Goal: Transaction & Acquisition: Purchase product/service

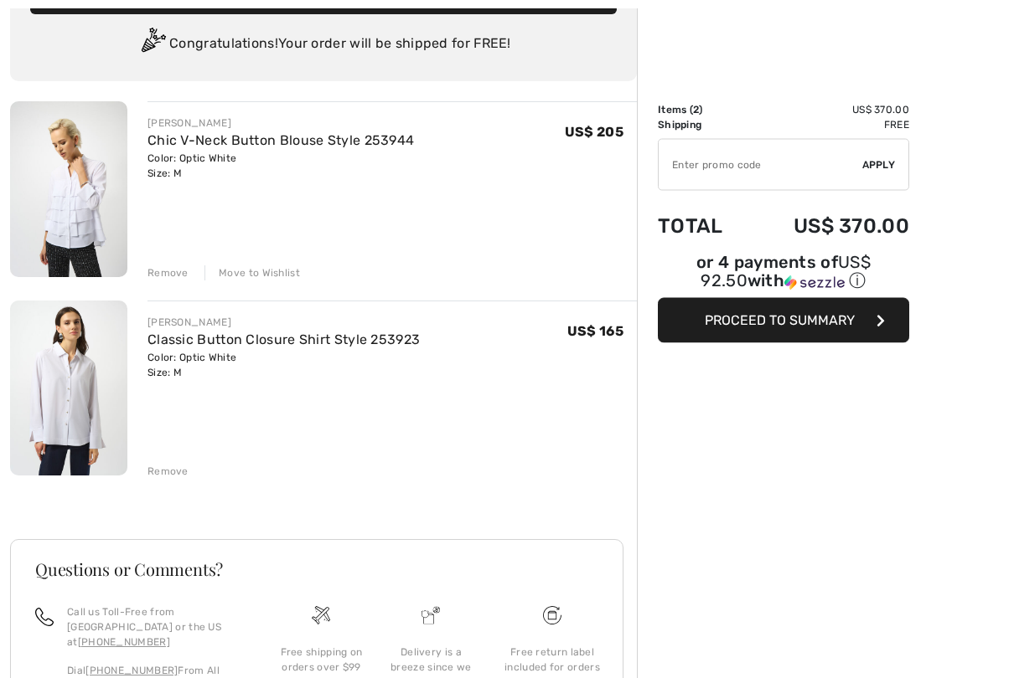
scroll to position [120, 0]
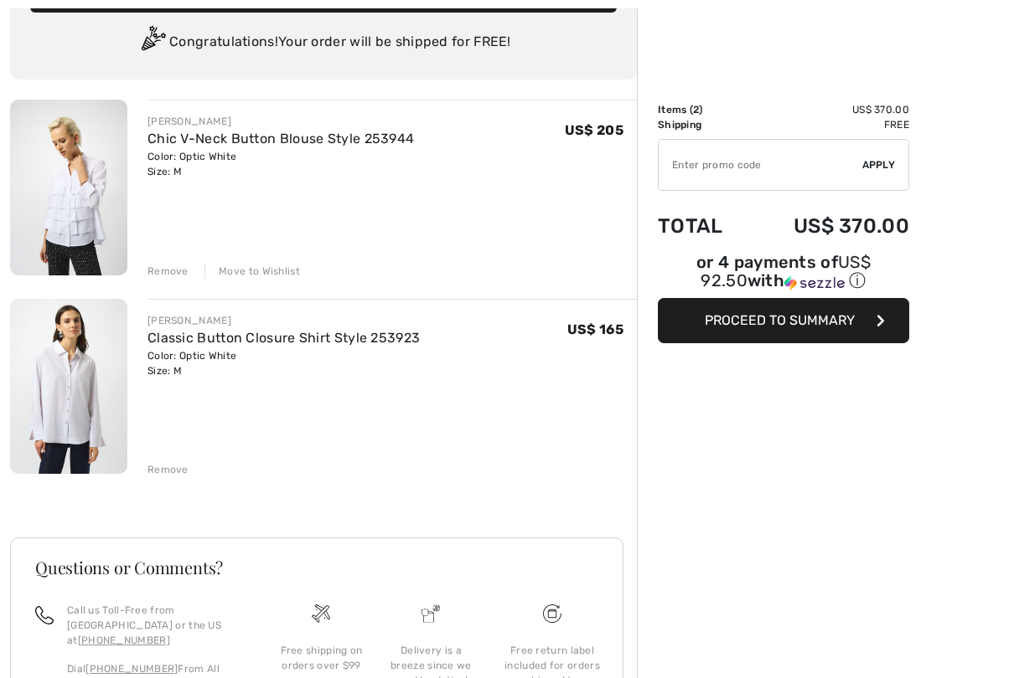
click at [213, 142] on link "Chic V-Neck Button Blouse Style 253944" at bounding box center [280, 139] width 266 height 16
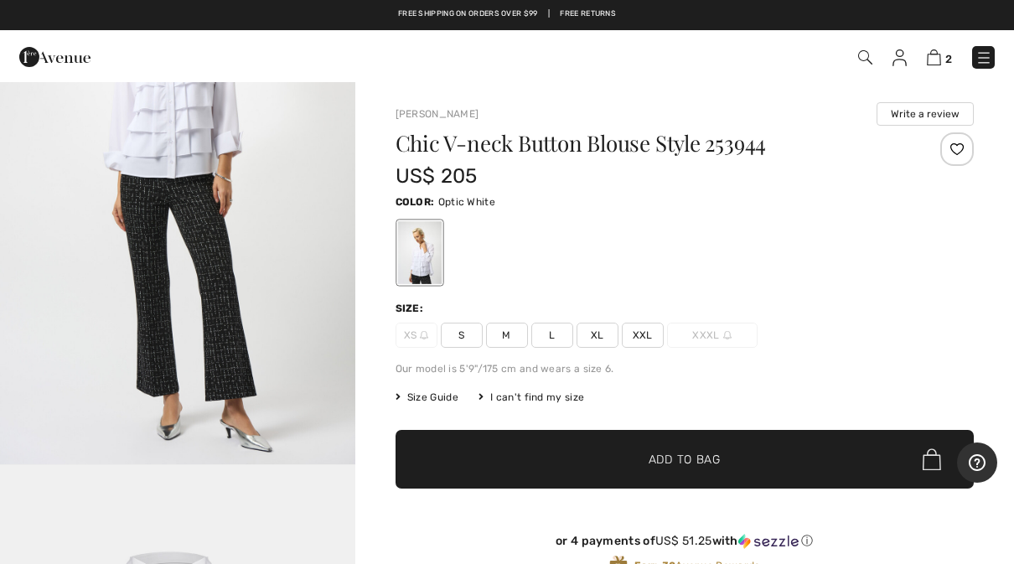
scroll to position [2381, 0]
click at [285, 394] on img "4 / 5" at bounding box center [177, 198] width 355 height 531
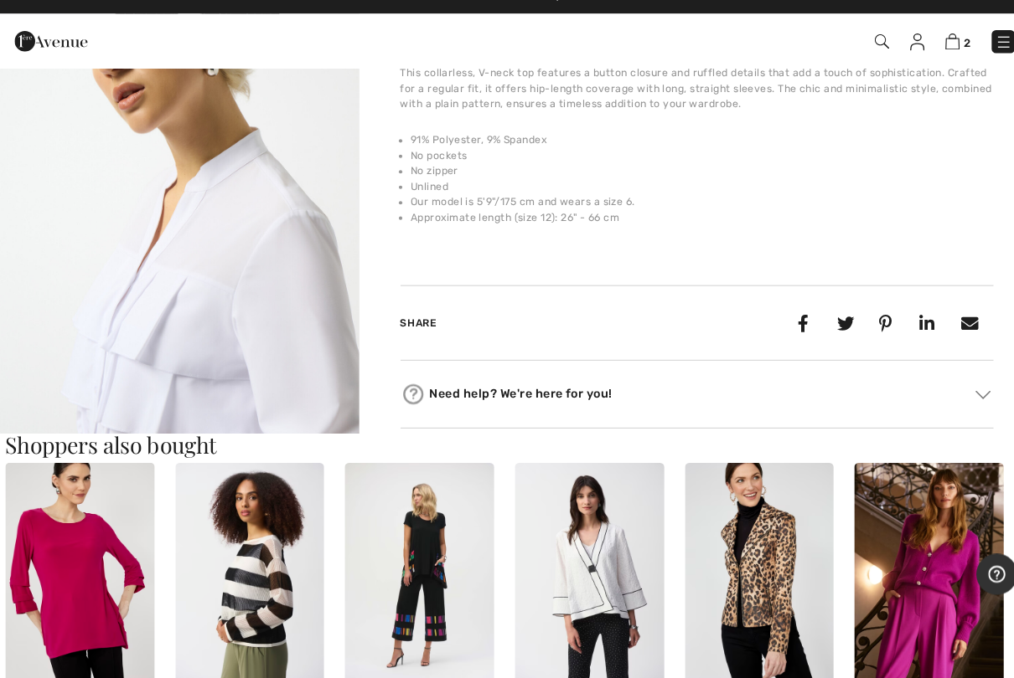
click at [19, 46] on img at bounding box center [54, 57] width 71 height 34
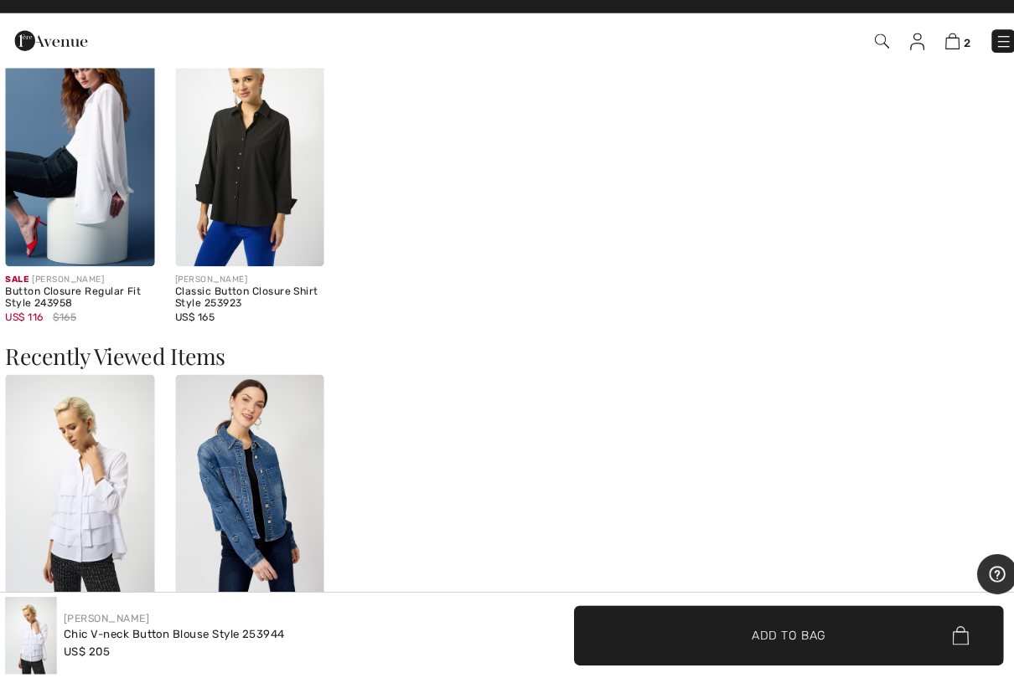
scroll to position [1317, 0]
click at [242, 215] on img at bounding box center [249, 167] width 146 height 218
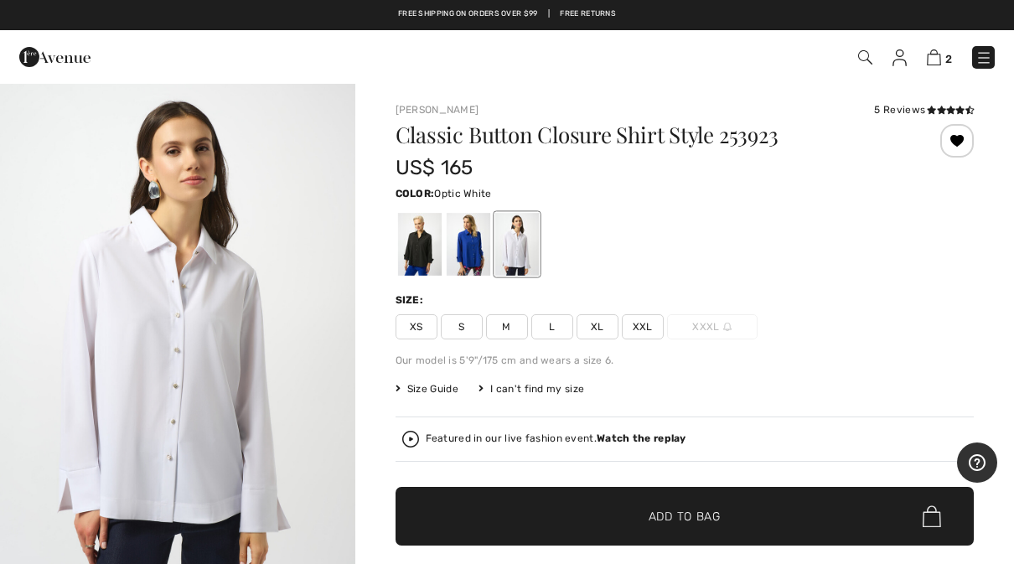
click at [457, 266] on div at bounding box center [468, 244] width 44 height 63
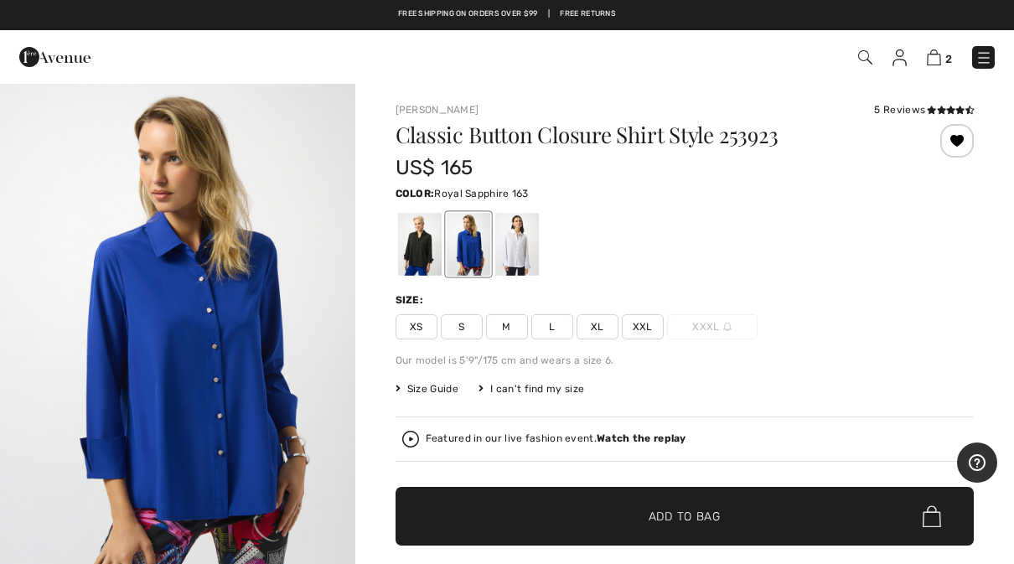
click at [513, 260] on div at bounding box center [516, 244] width 44 height 63
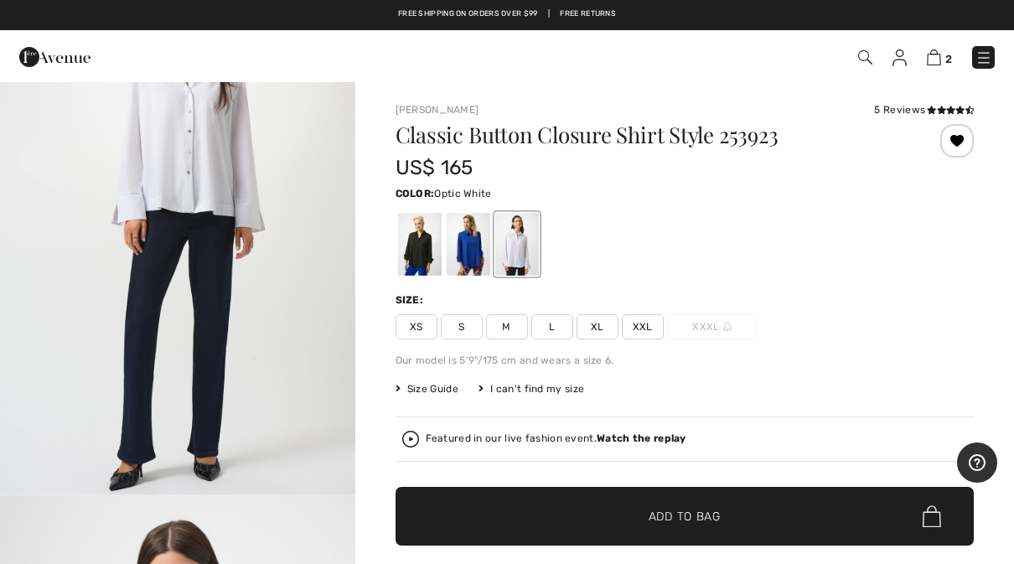
scroll to position [2239, 0]
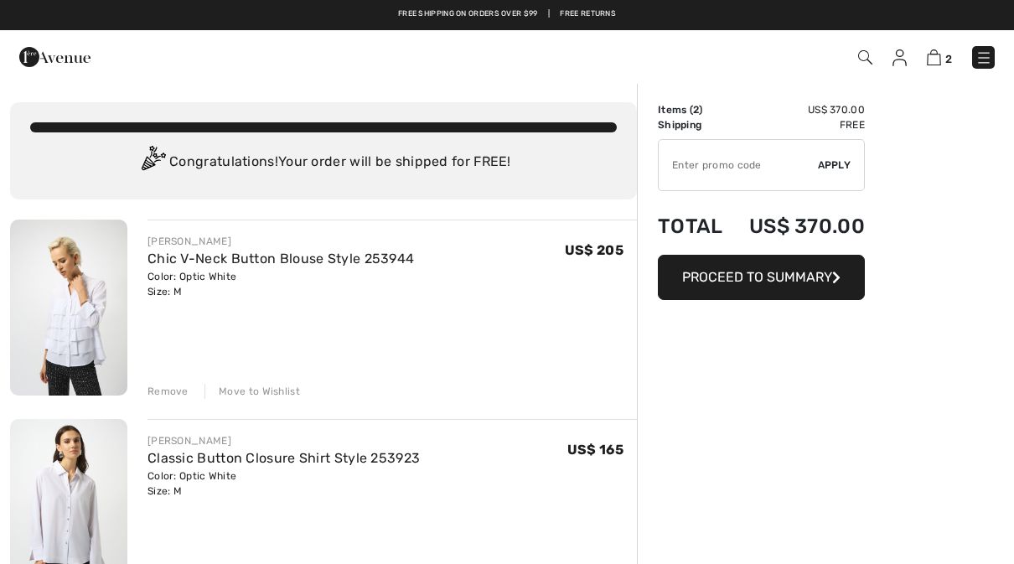
scroll to position [167, 0]
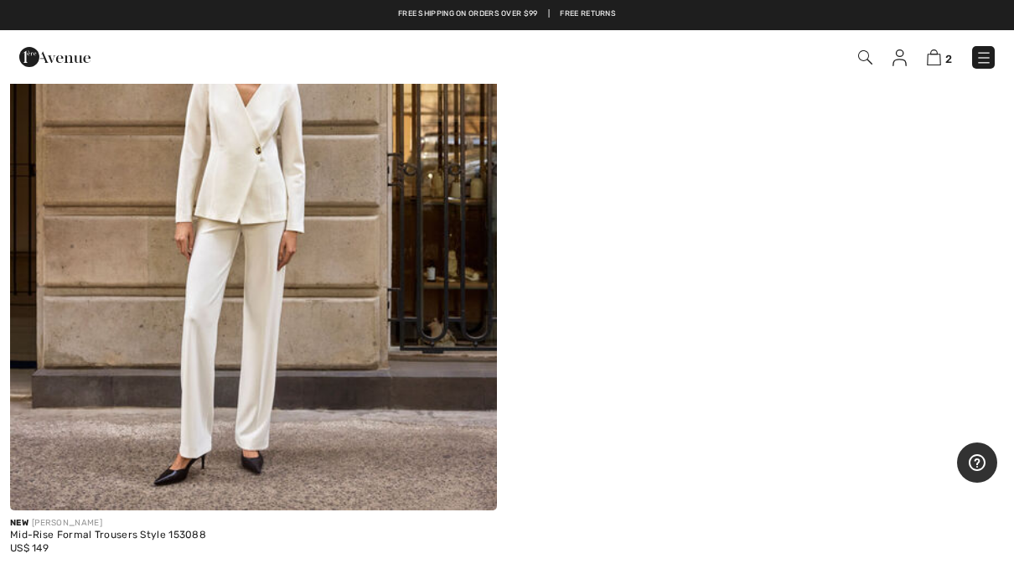
scroll to position [8569, 0]
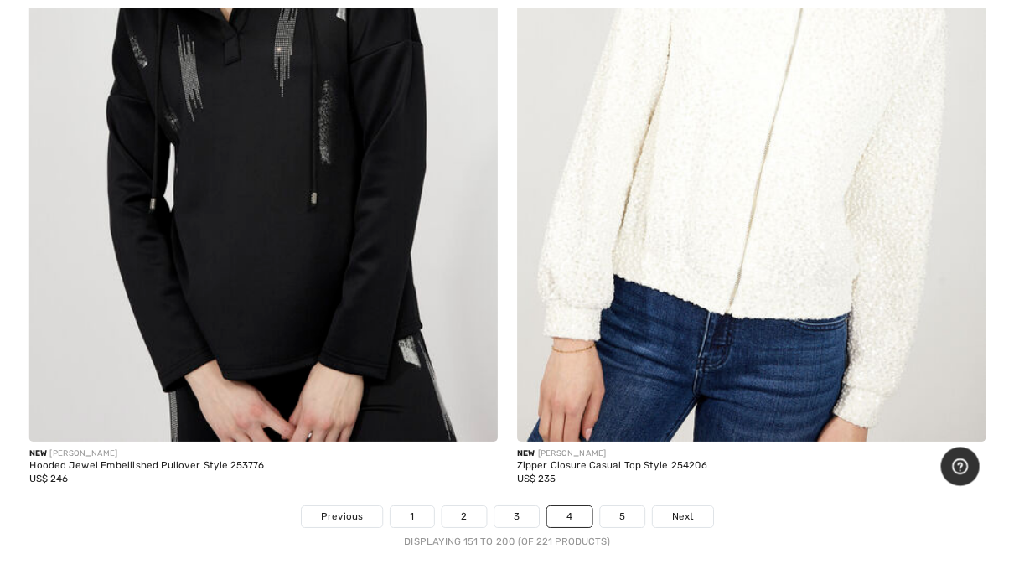
scroll to position [20251, 0]
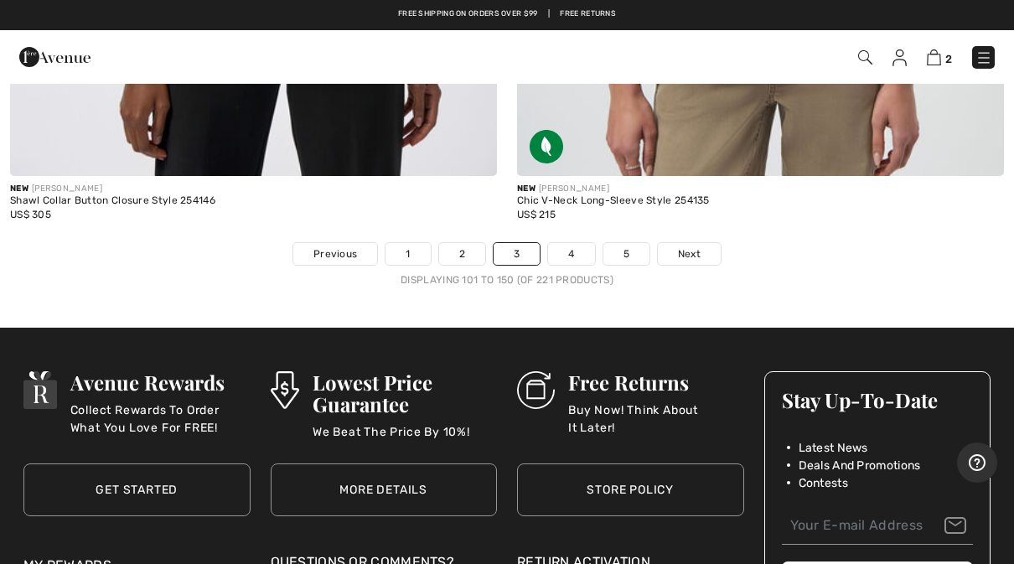
scroll to position [20520, 0]
